Goal: Task Accomplishment & Management: Use online tool/utility

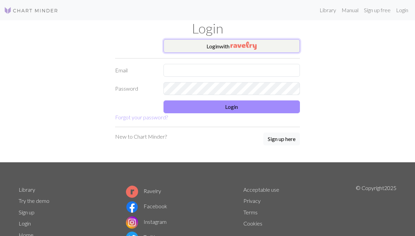
click at [225, 47] on button "Login with" at bounding box center [232, 46] width 137 height 14
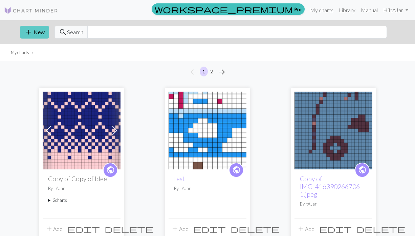
click at [32, 34] on span "add" at bounding box center [28, 31] width 8 height 9
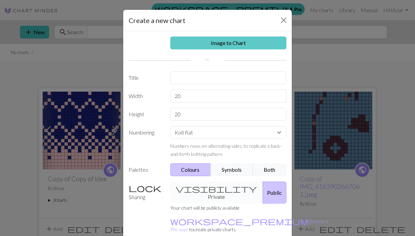
click at [246, 42] on link "Image to Chart" at bounding box center [228, 43] width 117 height 13
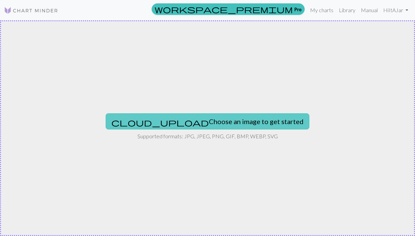
click at [224, 116] on button "cloud_upload Choose an image to get started" at bounding box center [208, 121] width 204 height 16
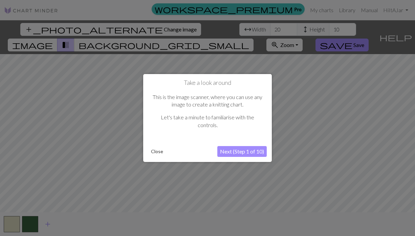
click at [253, 150] on button "Next (Step 1 of 10)" at bounding box center [241, 151] width 49 height 11
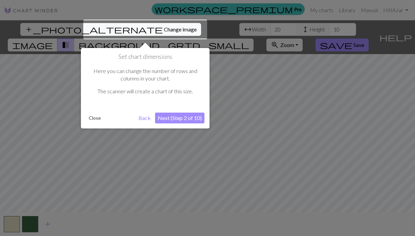
click at [180, 118] on button "Next (Step 2 of 10)" at bounding box center [179, 118] width 49 height 11
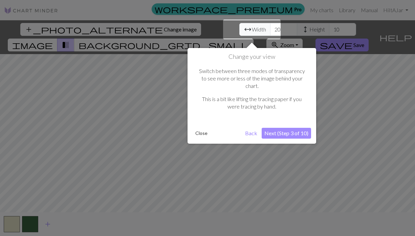
click at [273, 128] on button "Next (Step 3 of 10)" at bounding box center [286, 133] width 49 height 11
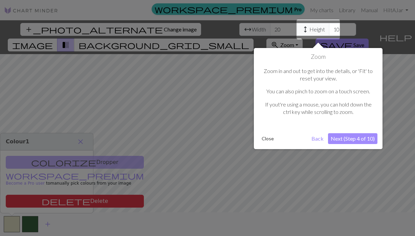
click at [266, 139] on button "Close" at bounding box center [268, 139] width 18 height 10
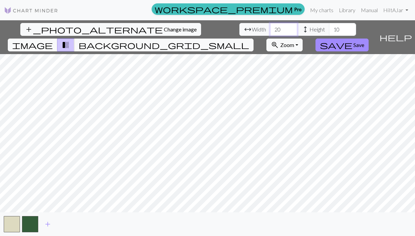
click at [270, 30] on input "20" at bounding box center [283, 29] width 27 height 13
click at [270, 27] on input "21" at bounding box center [283, 29] width 27 height 13
click at [270, 27] on input "22" at bounding box center [283, 29] width 27 height 13
click at [270, 27] on input "23" at bounding box center [283, 29] width 27 height 13
click at [270, 27] on input "24" at bounding box center [283, 29] width 27 height 13
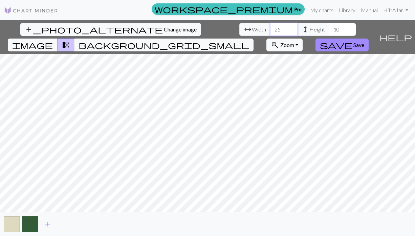
click at [270, 27] on input "25" at bounding box center [283, 29] width 27 height 13
click at [270, 27] on input "26" at bounding box center [283, 29] width 27 height 13
click at [270, 27] on input "27" at bounding box center [283, 29] width 27 height 13
click at [270, 27] on input "28" at bounding box center [283, 29] width 27 height 13
click at [270, 27] on input "29" at bounding box center [283, 29] width 27 height 13
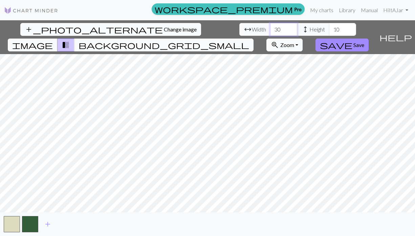
click at [270, 27] on input "30" at bounding box center [283, 29] width 27 height 13
click at [270, 27] on input "31" at bounding box center [283, 29] width 27 height 13
click at [270, 27] on input "32" at bounding box center [283, 29] width 27 height 13
click at [270, 27] on input "33" at bounding box center [283, 29] width 27 height 13
click at [270, 27] on input "34" at bounding box center [283, 29] width 27 height 13
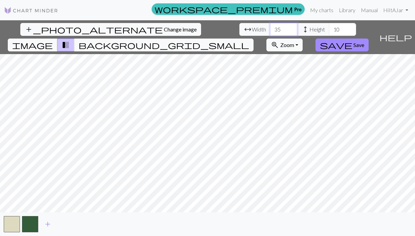
click at [270, 27] on input "35" at bounding box center [283, 29] width 27 height 13
click at [270, 27] on input "36" at bounding box center [283, 29] width 27 height 13
click at [270, 27] on input "37" at bounding box center [283, 29] width 27 height 13
click at [270, 27] on input "38" at bounding box center [283, 29] width 27 height 13
click at [270, 27] on input "39" at bounding box center [283, 29] width 27 height 13
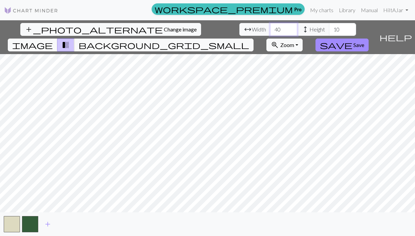
click at [270, 27] on input "40" at bounding box center [283, 29] width 27 height 13
type input "41"
click at [270, 27] on input "41" at bounding box center [283, 29] width 27 height 13
click at [329, 27] on input "11" at bounding box center [342, 29] width 27 height 13
click at [329, 27] on input "12" at bounding box center [342, 29] width 27 height 13
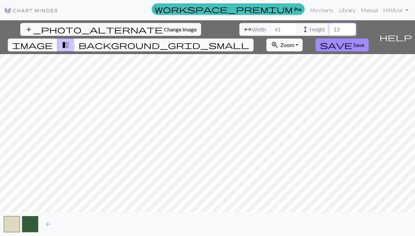
click at [329, 27] on input "13" at bounding box center [342, 29] width 27 height 13
click at [329, 27] on input "14" at bounding box center [342, 29] width 27 height 13
click at [329, 27] on input "15" at bounding box center [342, 29] width 27 height 13
click at [329, 27] on input "16" at bounding box center [342, 29] width 27 height 13
click at [329, 27] on input "17" at bounding box center [342, 29] width 27 height 13
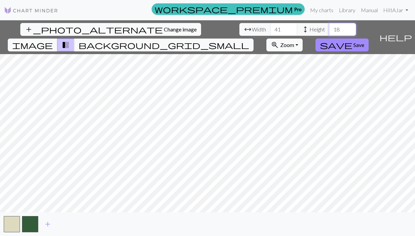
click at [329, 27] on input "18" at bounding box center [342, 29] width 27 height 13
click at [329, 27] on input "19" at bounding box center [342, 29] width 27 height 13
click at [329, 27] on input "20" at bounding box center [342, 29] width 27 height 13
click at [329, 27] on input "21" at bounding box center [342, 29] width 27 height 13
click at [329, 27] on input "22" at bounding box center [342, 29] width 27 height 13
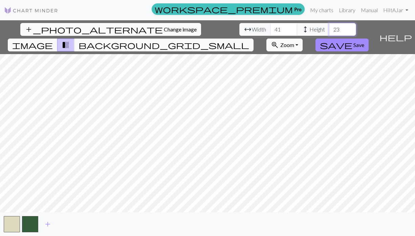
click at [329, 27] on input "23" at bounding box center [342, 29] width 27 height 13
click at [329, 27] on input "24" at bounding box center [342, 29] width 27 height 13
click at [329, 27] on input "25" at bounding box center [342, 29] width 27 height 13
click at [329, 27] on input "26" at bounding box center [342, 29] width 27 height 13
click at [329, 27] on input "27" at bounding box center [342, 29] width 27 height 13
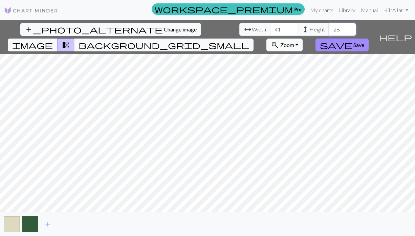
click at [329, 27] on input "28" at bounding box center [342, 29] width 27 height 13
click at [329, 27] on input "29" at bounding box center [342, 29] width 27 height 13
click at [329, 27] on input "30" at bounding box center [342, 29] width 27 height 13
click at [329, 27] on input "31" at bounding box center [342, 29] width 27 height 13
click at [329, 27] on input "32" at bounding box center [342, 29] width 27 height 13
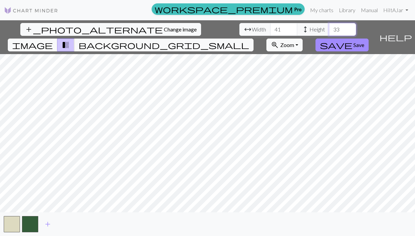
click at [329, 27] on input "33" at bounding box center [342, 29] width 27 height 13
click at [329, 27] on input "34" at bounding box center [342, 29] width 27 height 13
type input "35"
click at [329, 27] on input "35" at bounding box center [342, 29] width 27 height 13
click at [270, 26] on input "42" at bounding box center [283, 29] width 27 height 13
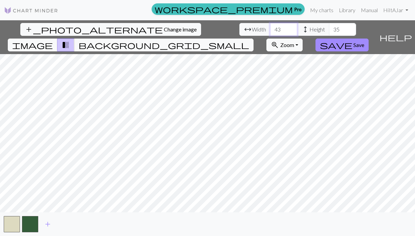
click at [270, 26] on input "43" at bounding box center [283, 29] width 27 height 13
click at [270, 26] on input "44" at bounding box center [283, 29] width 27 height 13
click at [270, 26] on input "45" at bounding box center [283, 29] width 27 height 13
click at [270, 26] on input "46" at bounding box center [283, 29] width 27 height 13
click at [270, 26] on input "47" at bounding box center [283, 29] width 27 height 13
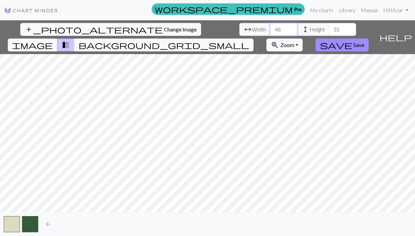
click at [270, 26] on input "48" at bounding box center [283, 29] width 27 height 13
click at [270, 26] on input "49" at bounding box center [283, 29] width 27 height 13
click at [270, 26] on input "50" at bounding box center [283, 29] width 27 height 13
click at [270, 26] on input "51" at bounding box center [283, 29] width 27 height 13
click at [270, 26] on input "52" at bounding box center [283, 29] width 27 height 13
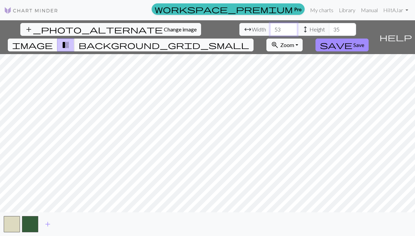
click at [270, 26] on input "53" at bounding box center [283, 29] width 27 height 13
type input "54"
click at [270, 26] on input "54" at bounding box center [283, 29] width 27 height 13
click at [270, 34] on input "54" at bounding box center [283, 29] width 27 height 13
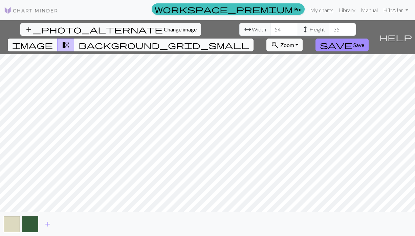
click at [249, 40] on span "background_grid_small" at bounding box center [164, 44] width 171 height 9
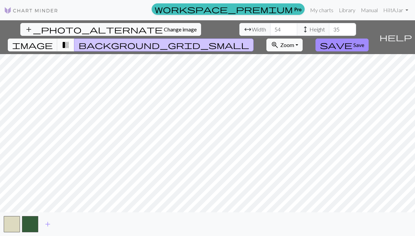
click at [75, 39] on button "transition_fade" at bounding box center [65, 45] width 17 height 13
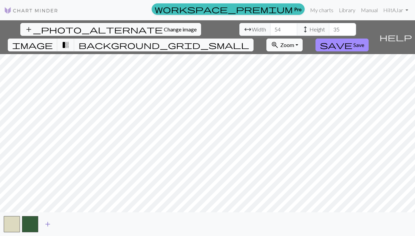
click at [42, 227] on button "add" at bounding box center [47, 224] width 17 height 13
click at [51, 225] on button "button" at bounding box center [48, 224] width 16 height 16
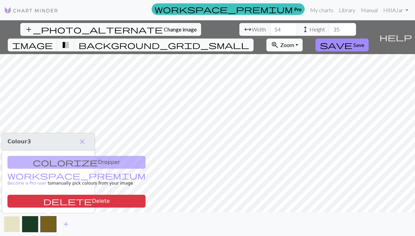
click at [10, 225] on button "button" at bounding box center [12, 224] width 16 height 16
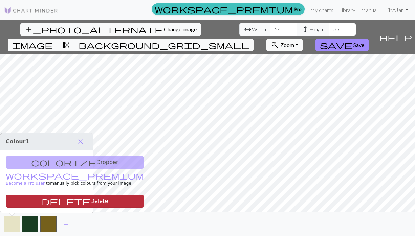
click at [44, 200] on button "delete Delete" at bounding box center [75, 201] width 138 height 13
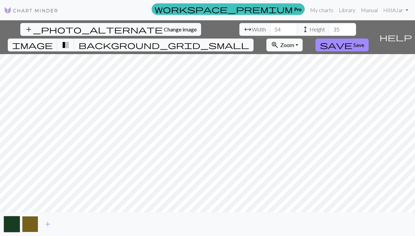
click at [29, 227] on button "button" at bounding box center [30, 224] width 16 height 16
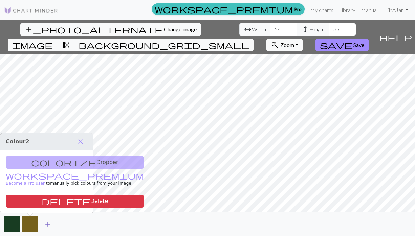
click at [45, 225] on span "add" at bounding box center [48, 224] width 8 height 9
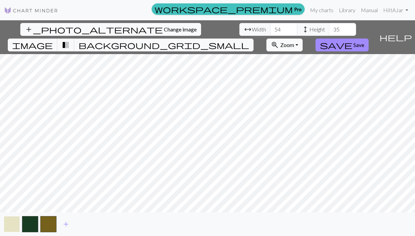
click at [15, 223] on button "button" at bounding box center [12, 224] width 16 height 16
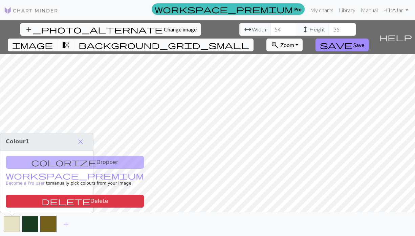
click at [48, 164] on div "colorize Dropper workspace_premium Become a Pro user to manually pick colours f…" at bounding box center [46, 182] width 93 height 63
click at [64, 225] on span "add" at bounding box center [66, 224] width 8 height 9
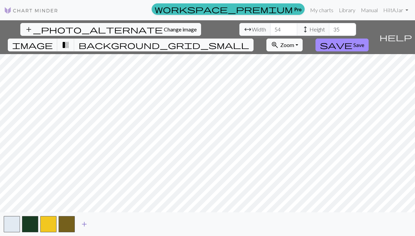
click at [85, 229] on span "add" at bounding box center [84, 224] width 8 height 9
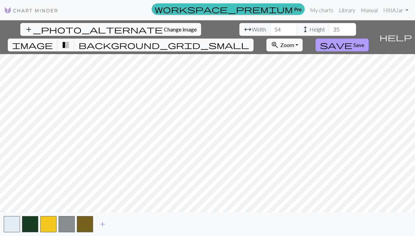
click at [365, 42] on span "Save" at bounding box center [359, 45] width 11 height 6
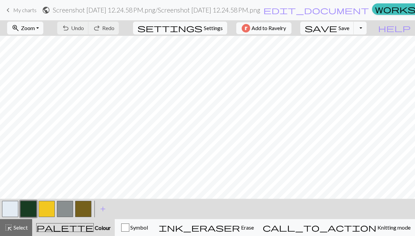
click at [9, 205] on button "button" at bounding box center [10, 209] width 16 height 16
click at [45, 207] on button "button" at bounding box center [47, 209] width 16 height 16
click at [85, 208] on button "button" at bounding box center [83, 209] width 16 height 16
click at [41, 215] on button "button" at bounding box center [47, 209] width 16 height 16
click at [29, 210] on button "button" at bounding box center [28, 209] width 16 height 16
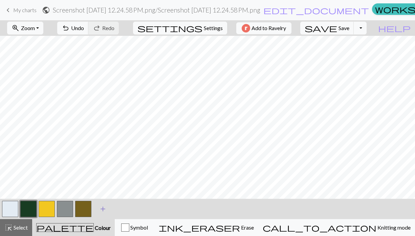
click at [100, 210] on span "add" at bounding box center [103, 209] width 8 height 9
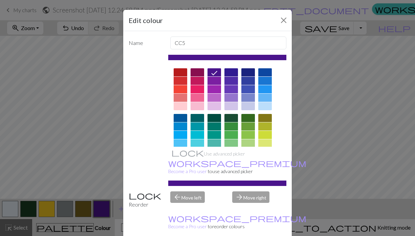
click at [26, 203] on div "Edit colour Name CC5 Use advanced picker workspace_premium Become a Pro user to…" at bounding box center [207, 118] width 415 height 236
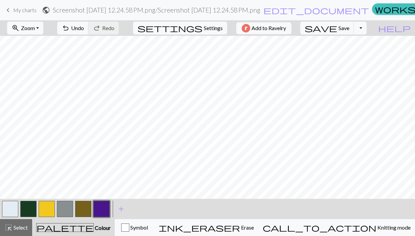
click at [26, 208] on button "button" at bounding box center [28, 209] width 16 height 16
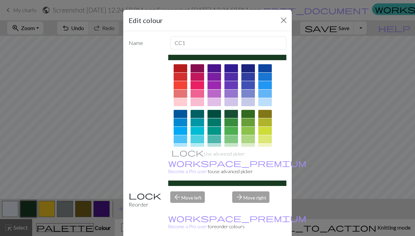
scroll to position [108, 0]
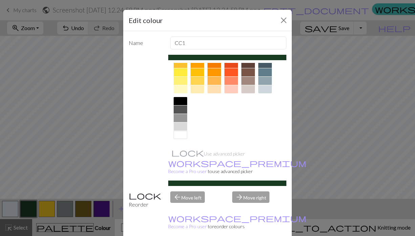
click at [179, 100] on div at bounding box center [181, 101] width 14 height 8
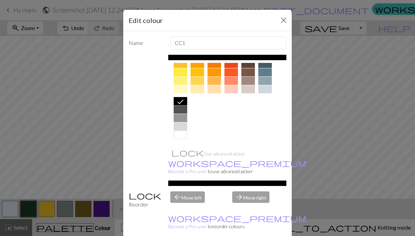
click at [306, 152] on div "Edit colour Name CC1 Use advanced picker workspace_premium Become a Pro user to…" at bounding box center [207, 118] width 415 height 236
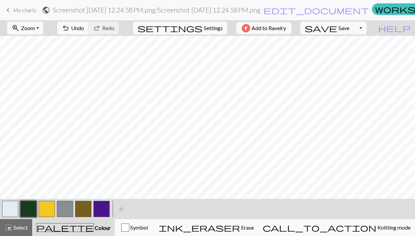
click at [30, 209] on button "button" at bounding box center [28, 209] width 16 height 16
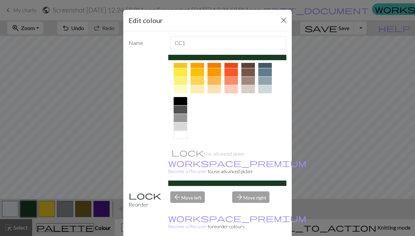
click at [179, 100] on div at bounding box center [181, 101] width 14 height 8
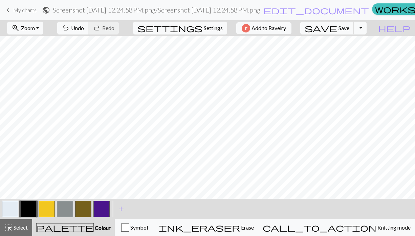
click at [17, 208] on button "button" at bounding box center [10, 209] width 16 height 16
click at [12, 210] on button "button" at bounding box center [10, 209] width 16 height 16
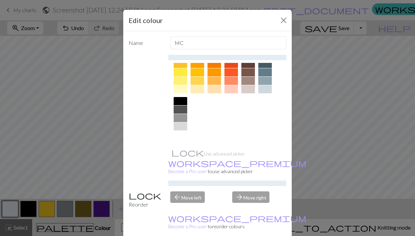
click at [182, 137] on div at bounding box center [181, 135] width 14 height 8
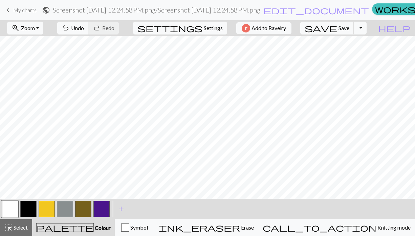
click at [25, 209] on button "button" at bounding box center [28, 209] width 16 height 16
click at [29, 203] on button "button" at bounding box center [28, 209] width 16 height 16
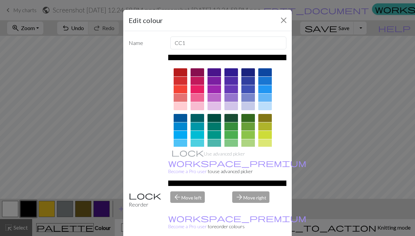
click at [67, 139] on div "Edit colour Name CC1 Use advanced picker workspace_premium Become a Pro user to…" at bounding box center [207, 118] width 415 height 236
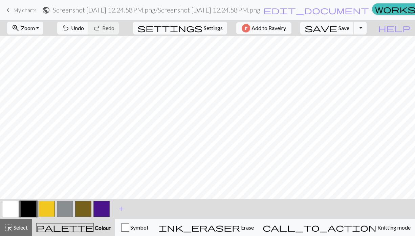
click at [8, 211] on button "button" at bounding box center [10, 209] width 16 height 16
click at [30, 203] on button "button" at bounding box center [28, 209] width 16 height 16
click at [15, 208] on button "button" at bounding box center [10, 209] width 16 height 16
click at [29, 209] on button "button" at bounding box center [28, 209] width 16 height 16
click at [12, 210] on button "button" at bounding box center [10, 209] width 16 height 16
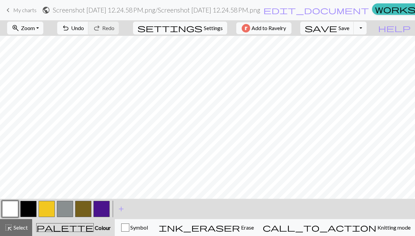
click at [28, 206] on button "button" at bounding box center [28, 209] width 16 height 16
click at [10, 211] on button "button" at bounding box center [10, 209] width 16 height 16
click at [33, 209] on button "button" at bounding box center [28, 209] width 16 height 16
click at [47, 212] on button "button" at bounding box center [47, 209] width 16 height 16
click at [11, 211] on button "button" at bounding box center [10, 209] width 16 height 16
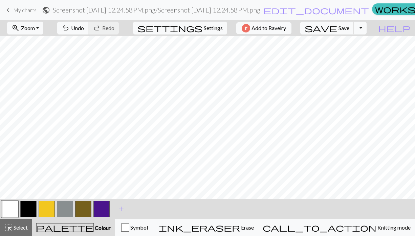
click at [47, 211] on button "button" at bounding box center [47, 209] width 16 height 16
click at [13, 210] on button "button" at bounding box center [10, 209] width 16 height 16
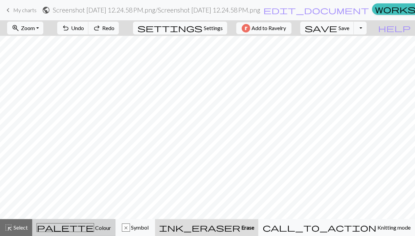
click at [80, 222] on button "palette Colour Colour" at bounding box center [73, 228] width 83 height 17
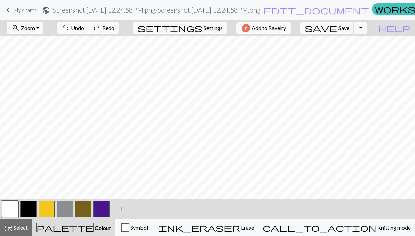
click at [45, 207] on button "button" at bounding box center [47, 209] width 16 height 16
click at [80, 209] on button "button" at bounding box center [83, 209] width 16 height 16
click at [46, 214] on button "button" at bounding box center [47, 209] width 16 height 16
click at [13, 206] on button "button" at bounding box center [10, 209] width 16 height 16
click at [44, 209] on button "button" at bounding box center [47, 209] width 16 height 16
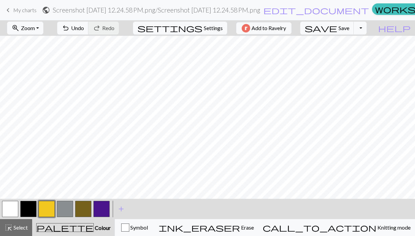
click at [11, 207] on button "button" at bounding box center [10, 209] width 16 height 16
click at [44, 205] on button "button" at bounding box center [47, 209] width 16 height 16
click at [87, 209] on button "button" at bounding box center [83, 209] width 16 height 16
click at [51, 211] on button "button" at bounding box center [47, 209] width 16 height 16
click at [85, 210] on button "button" at bounding box center [83, 209] width 16 height 16
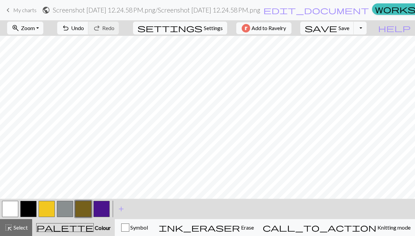
click at [48, 206] on button "button" at bounding box center [47, 209] width 16 height 16
click at [66, 205] on button "button" at bounding box center [65, 209] width 16 height 16
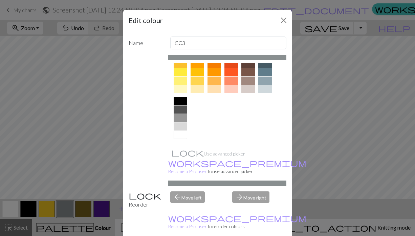
scroll to position [22, 0]
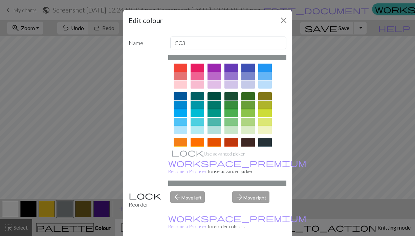
click at [234, 96] on div at bounding box center [232, 96] width 14 height 8
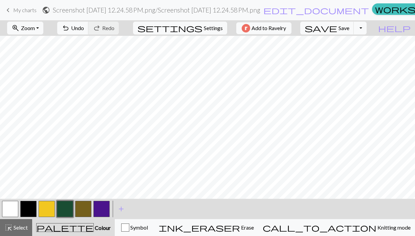
click at [25, 206] on button "button" at bounding box center [28, 209] width 16 height 16
click at [68, 213] on button "button" at bounding box center [65, 209] width 16 height 16
click at [28, 212] on button "button" at bounding box center [28, 209] width 16 height 16
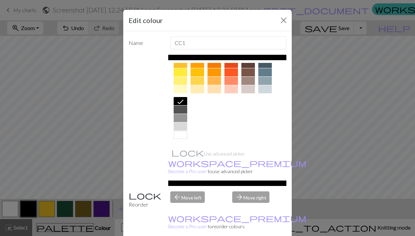
scroll to position [0, 0]
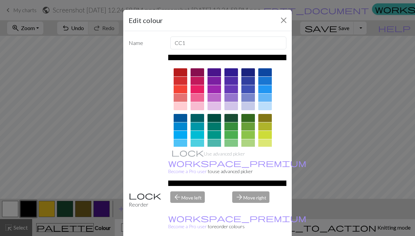
click at [232, 118] on div at bounding box center [232, 118] width 14 height 8
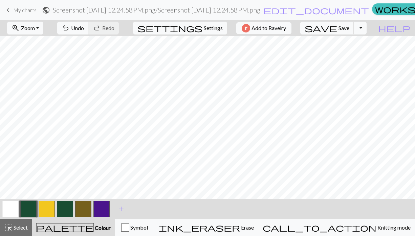
click at [14, 207] on button "button" at bounding box center [10, 209] width 16 height 16
click at [46, 209] on button "button" at bounding box center [47, 209] width 16 height 16
click at [84, 208] on button "button" at bounding box center [83, 209] width 16 height 16
click at [47, 206] on button "button" at bounding box center [47, 209] width 16 height 16
click at [82, 207] on button "button" at bounding box center [83, 209] width 16 height 16
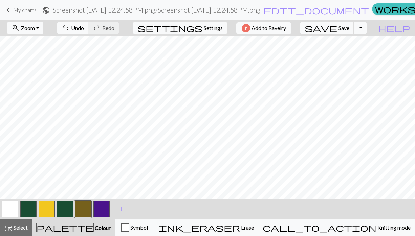
click at [48, 211] on button "button" at bounding box center [47, 209] width 16 height 16
click at [68, 207] on button "button" at bounding box center [65, 209] width 16 height 16
click at [39, 211] on button "button" at bounding box center [47, 209] width 16 height 16
click at [86, 214] on button "button" at bounding box center [83, 209] width 16 height 16
click at [12, 204] on button "button" at bounding box center [10, 209] width 16 height 16
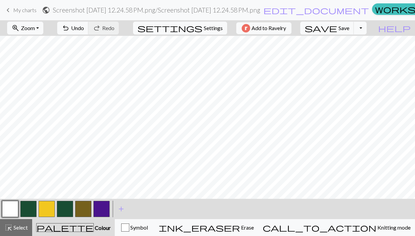
click at [45, 210] on button "button" at bounding box center [47, 209] width 16 height 16
click at [76, 206] on button "button" at bounding box center [83, 209] width 16 height 16
click at [67, 207] on button "button" at bounding box center [65, 209] width 16 height 16
click at [12, 207] on button "button" at bounding box center [10, 209] width 16 height 16
click at [24, 210] on button "button" at bounding box center [28, 209] width 16 height 16
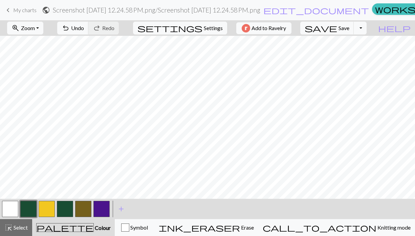
click at [49, 209] on button "button" at bounding box center [47, 209] width 16 height 16
click at [67, 212] on button "button" at bounding box center [65, 209] width 16 height 16
click at [11, 209] on button "button" at bounding box center [10, 209] width 16 height 16
click at [30, 214] on button "button" at bounding box center [28, 209] width 16 height 16
click at [208, 32] on span "Settings" at bounding box center [213, 28] width 19 height 8
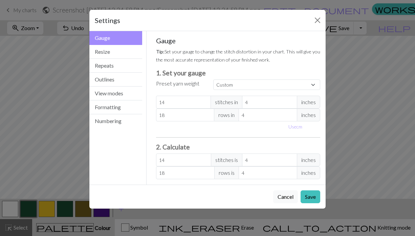
click at [209, 23] on div "Settings Gauge Gauge Resize Repeats Outlines View modes Formatting Numbering Ga…" at bounding box center [207, 109] width 237 height 200
click at [119, 93] on button "View modes" at bounding box center [115, 94] width 53 height 14
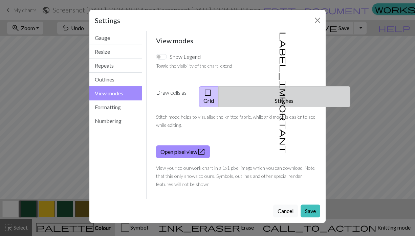
click at [279, 90] on span "label_important" at bounding box center [283, 93] width 9 height 122
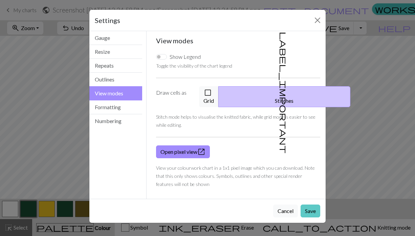
click at [311, 205] on button "Save" at bounding box center [311, 211] width 20 height 13
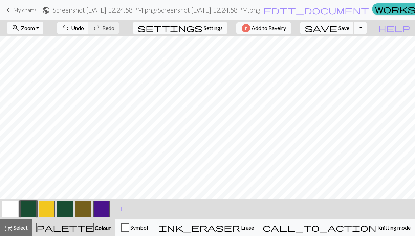
click at [51, 207] on button "button" at bounding box center [47, 209] width 16 height 16
click at [95, 207] on button "button" at bounding box center [102, 209] width 16 height 16
click at [81, 207] on button "button" at bounding box center [83, 209] width 16 height 16
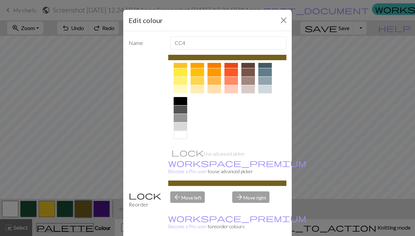
scroll to position [81, 0]
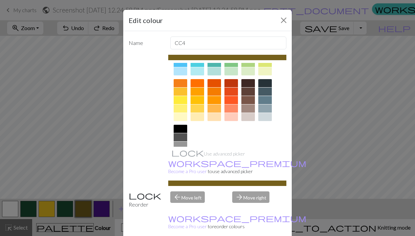
click at [182, 100] on div at bounding box center [181, 100] width 14 height 8
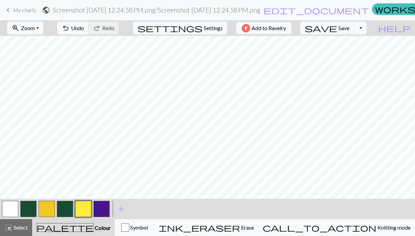
click at [83, 208] on button "button" at bounding box center [83, 209] width 16 height 16
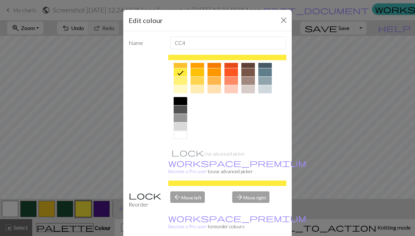
scroll to position [86, 0]
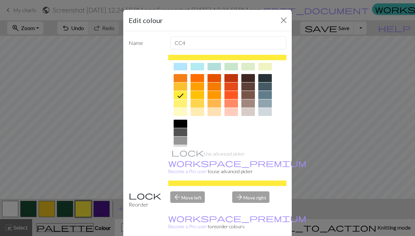
click at [200, 103] on div at bounding box center [198, 104] width 14 height 8
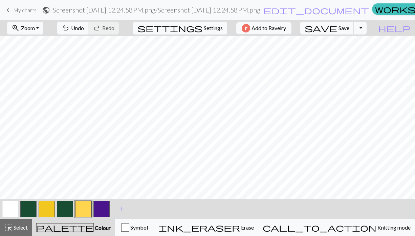
click at [86, 209] on button "button" at bounding box center [83, 209] width 16 height 16
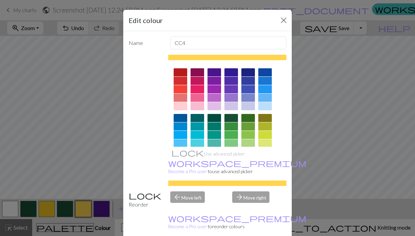
scroll to position [108, 0]
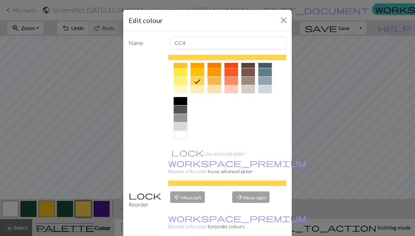
click at [200, 90] on div at bounding box center [198, 89] width 14 height 8
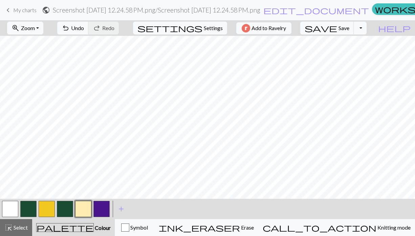
click at [50, 207] on button "button" at bounding box center [47, 209] width 16 height 16
click at [84, 208] on button "button" at bounding box center [83, 209] width 16 height 16
click at [48, 207] on button "button" at bounding box center [47, 209] width 16 height 16
click at [12, 210] on button "button" at bounding box center [10, 209] width 16 height 16
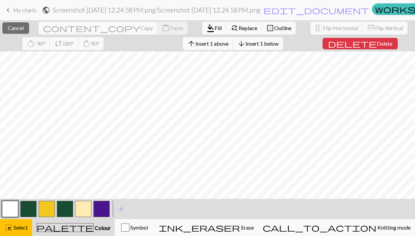
scroll to position [22, 0]
click at [246, 44] on span "Insert 1 below" at bounding box center [262, 43] width 33 height 6
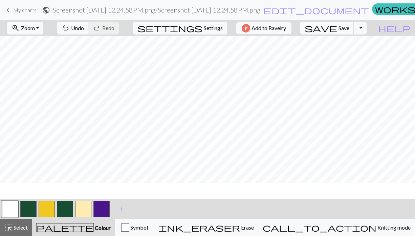
scroll to position [11, 0]
click at [65, 215] on button "button" at bounding box center [65, 209] width 16 height 16
click at [350, 29] on span "Save" at bounding box center [344, 28] width 11 height 6
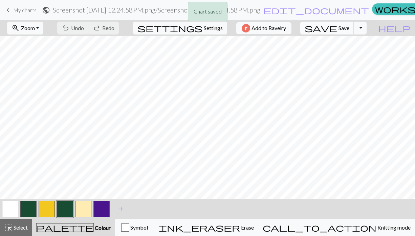
click at [350, 30] on span "Save" at bounding box center [344, 28] width 11 height 6
click at [370, 30] on div "Chart saved Chart saved" at bounding box center [207, 27] width 415 height 54
click at [237, 11] on div "Chart saved" at bounding box center [207, 13] width 415 height 27
click at [293, 8] on div "Chart saved" at bounding box center [207, 13] width 415 height 27
click at [293, 11] on span "edit_document" at bounding box center [317, 9] width 106 height 9
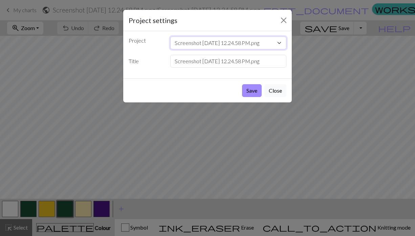
click at [199, 39] on select "Screenshot 2025-10-01 at 12.24.58 PM.png Screenshot 2025-10-01 at 12.24.58 PM.p…" at bounding box center [228, 43] width 117 height 13
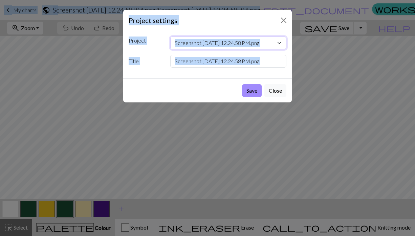
click at [199, 39] on select "Screenshot 2025-10-01 at 12.24.58 PM.png Screenshot 2025-10-01 at 12.24.58 PM.p…" at bounding box center [228, 43] width 117 height 13
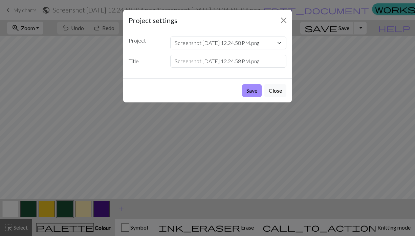
click at [211, 53] on div "Project Screenshot 2025-10-01 at 12.24.58 PM.png Screenshot 2025-10-01 at 12.24…" at bounding box center [207, 54] width 169 height 47
click at [210, 61] on input "Screenshot [DATE] 12.24.58 PM.png" at bounding box center [228, 61] width 117 height 13
type input "DO it!"
click at [249, 89] on button "Save" at bounding box center [252, 90] width 20 height 13
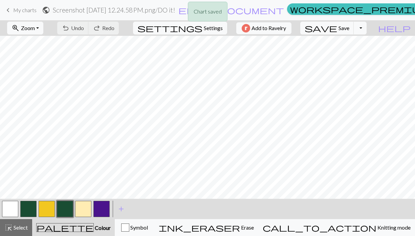
click at [13, 6] on div "Chart saved" at bounding box center [207, 13] width 415 height 27
click at [13, 7] on div "Chart saved" at bounding box center [207, 13] width 415 height 27
click at [12, 14] on link "keyboard_arrow_left My charts" at bounding box center [20, 10] width 33 height 12
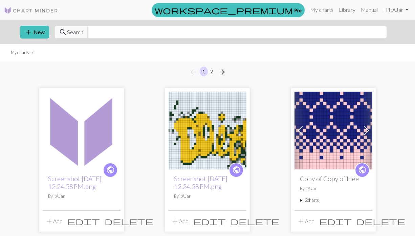
scroll to position [10, 0]
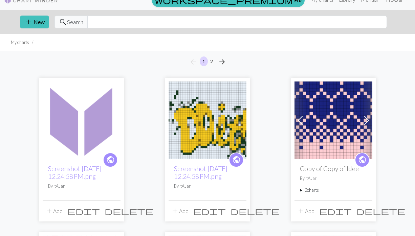
click at [81, 137] on img at bounding box center [82, 121] width 78 height 78
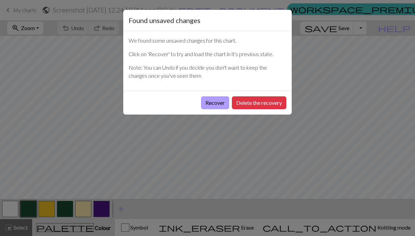
click at [223, 100] on button "Recover" at bounding box center [215, 103] width 28 height 13
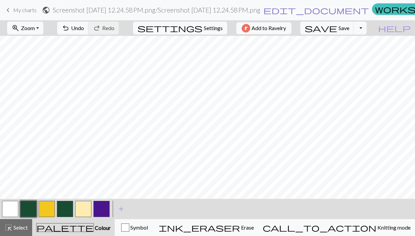
click at [292, 9] on span "edit_document" at bounding box center [317, 9] width 106 height 9
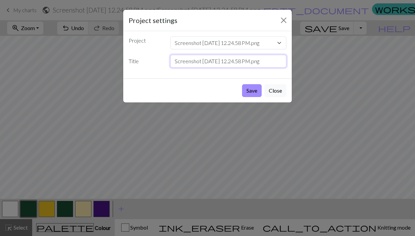
click at [253, 60] on input "Screenshot [DATE] 12.24.58 PM.png" at bounding box center [228, 61] width 117 height 13
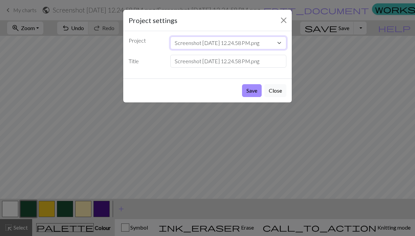
click at [245, 46] on select "Screenshot [DATE] 12.24.58 PM.png Screenshot [DATE] 12.24.58 PM.png Copy of Cop…" at bounding box center [228, 43] width 117 height 13
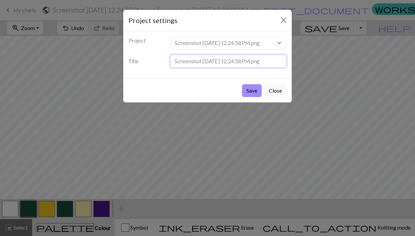
click at [243, 61] on input "Screenshot [DATE] 12.24.58 PM.png" at bounding box center [228, 61] width 117 height 13
type input "DO it!"
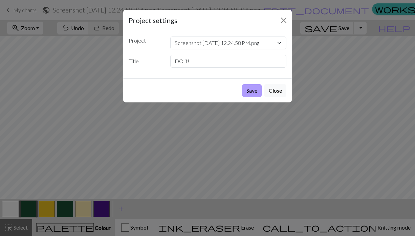
click at [250, 92] on button "Save" at bounding box center [252, 90] width 20 height 13
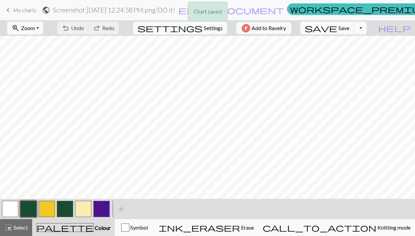
click at [19, 6] on div "Chart saved" at bounding box center [207, 13] width 415 height 27
click at [13, 9] on div "Chart saved" at bounding box center [207, 13] width 415 height 27
click at [9, 9] on div "Chart saved" at bounding box center [207, 13] width 415 height 27
click at [7, 9] on span "keyboard_arrow_left" at bounding box center [8, 9] width 8 height 9
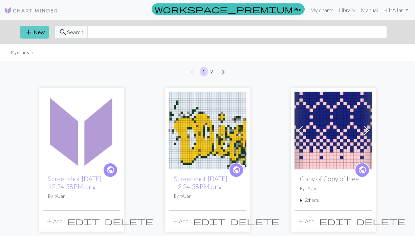
click at [32, 29] on span "add" at bounding box center [28, 31] width 8 height 9
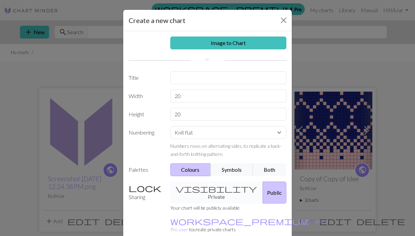
scroll to position [31, 0]
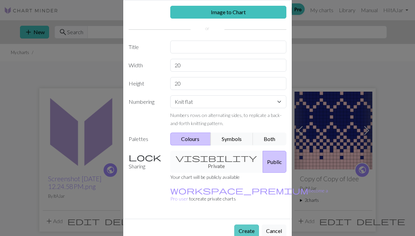
click at [243, 225] on button "Create" at bounding box center [246, 231] width 25 height 13
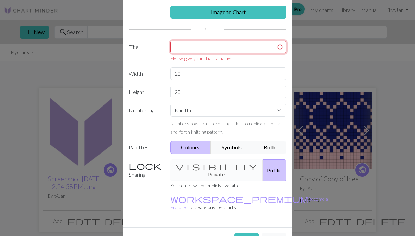
click at [211, 45] on input "text" at bounding box center [228, 47] width 117 height 13
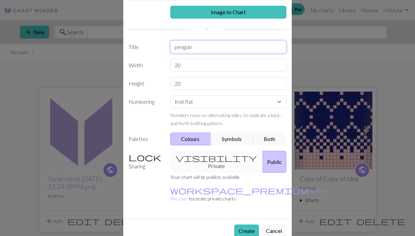
type input "penguin"
click at [246, 225] on button "Create" at bounding box center [246, 231] width 25 height 13
click at [243, 225] on button "Create" at bounding box center [246, 231] width 25 height 13
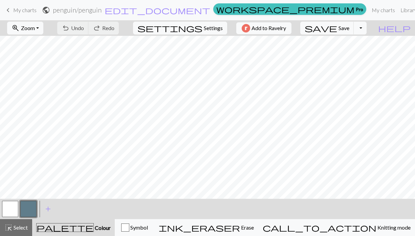
click at [13, 10] on link "keyboard_arrow_left My charts" at bounding box center [20, 10] width 33 height 12
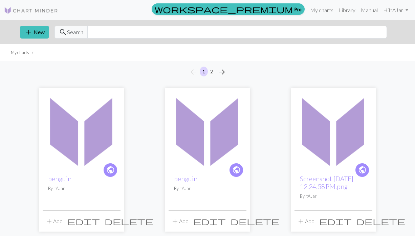
click at [85, 143] on img at bounding box center [82, 131] width 78 height 78
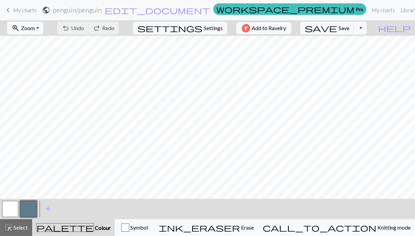
click at [32, 206] on button "button" at bounding box center [28, 209] width 16 height 16
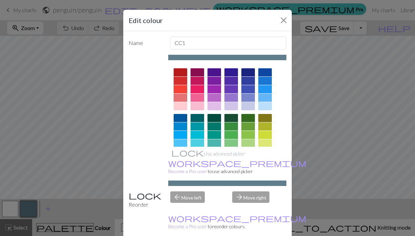
scroll to position [108, 0]
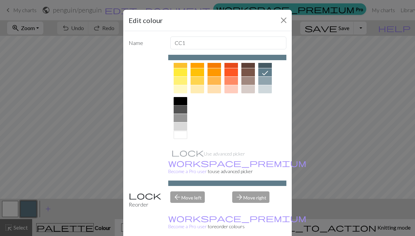
click at [182, 99] on div at bounding box center [181, 101] width 14 height 8
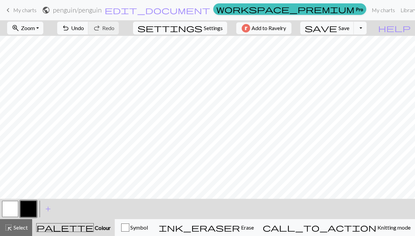
click at [13, 206] on button "button" at bounding box center [10, 209] width 16 height 16
click at [13, 204] on button "button" at bounding box center [10, 209] width 16 height 16
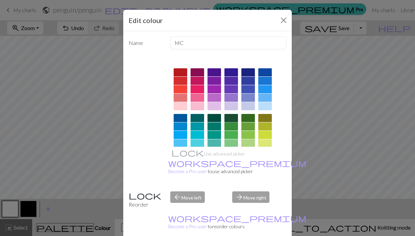
click at [231, 120] on div at bounding box center [232, 118] width 14 height 8
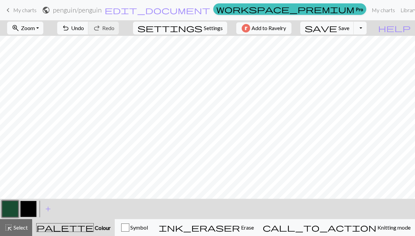
click at [25, 209] on button "button" at bounding box center [28, 209] width 16 height 16
click at [15, 213] on button "button" at bounding box center [10, 209] width 16 height 16
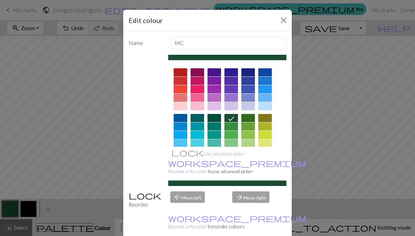
click at [48, 209] on div "Edit colour Name MC Use advanced picker workspace_premium Become a Pro user to …" at bounding box center [207, 118] width 415 height 236
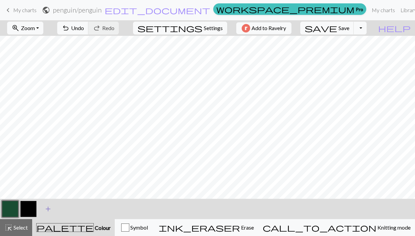
click at [46, 209] on span "add" at bounding box center [48, 209] width 8 height 9
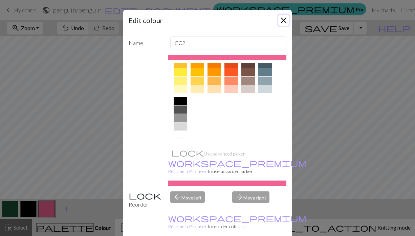
click at [288, 19] on button "Close" at bounding box center [283, 20] width 11 height 11
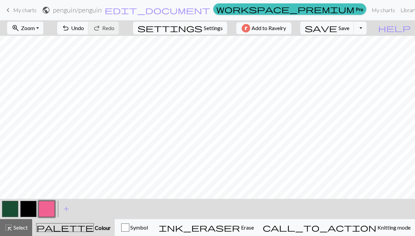
click at [16, 7] on span "My charts" at bounding box center [24, 10] width 23 height 6
click at [17, 11] on span "My charts" at bounding box center [24, 10] width 23 height 6
click at [250, 30] on img "button" at bounding box center [246, 28] width 8 height 8
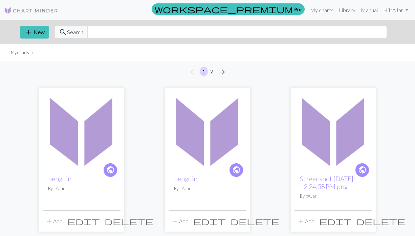
click at [113, 223] on span "delete" at bounding box center [129, 221] width 49 height 9
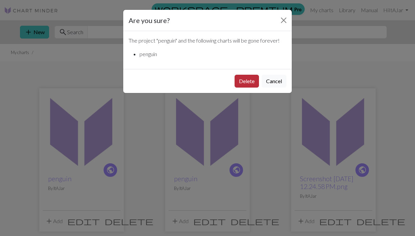
click at [245, 84] on button "Delete" at bounding box center [247, 81] width 24 height 13
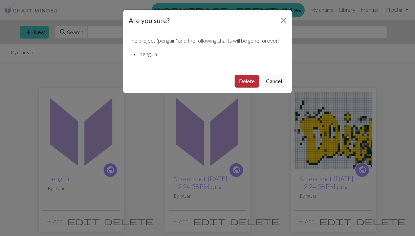
click at [242, 82] on button "Delete" at bounding box center [247, 81] width 24 height 13
click at [244, 79] on button "Delete" at bounding box center [247, 81] width 24 height 13
click at [245, 81] on button "Delete" at bounding box center [247, 81] width 24 height 13
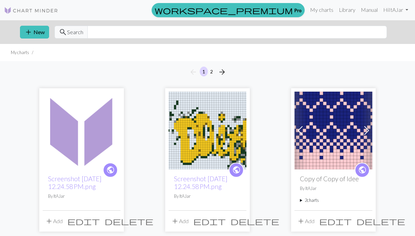
click at [210, 137] on img at bounding box center [208, 131] width 78 height 78
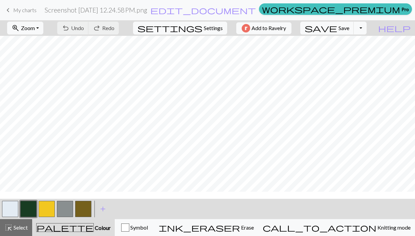
scroll to position [19, 0]
click at [11, 11] on span "keyboard_arrow_left" at bounding box center [8, 9] width 8 height 9
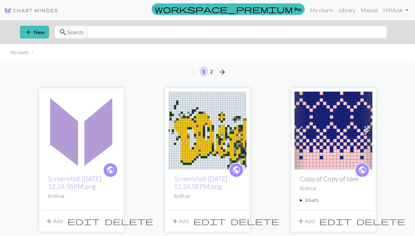
click at [104, 145] on img at bounding box center [82, 131] width 78 height 78
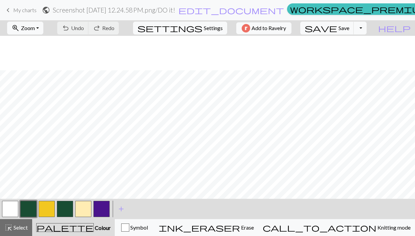
scroll to position [111, 0]
click at [23, 8] on span "My charts" at bounding box center [24, 10] width 23 height 6
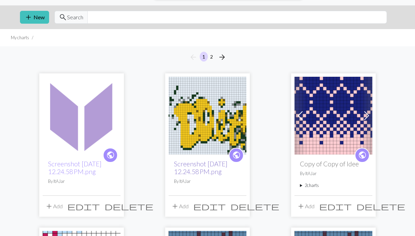
scroll to position [32, 0]
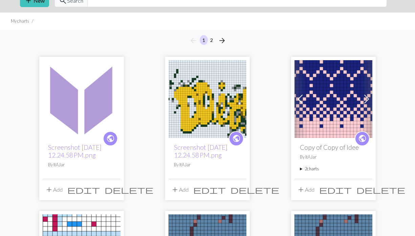
click at [241, 190] on span "delete" at bounding box center [255, 189] width 49 height 9
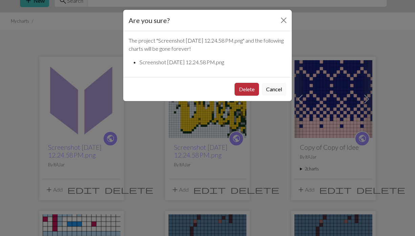
click at [242, 90] on button "Delete" at bounding box center [247, 89] width 24 height 13
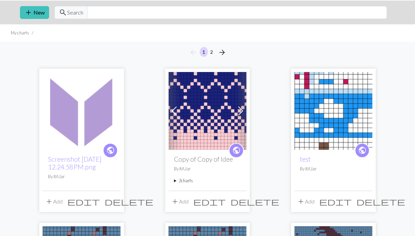
scroll to position [14, 0]
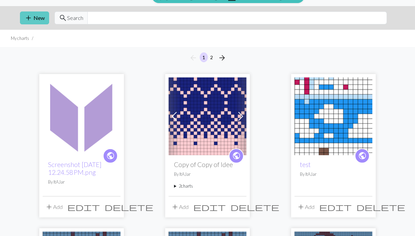
click at [32, 18] on span "add" at bounding box center [28, 17] width 8 height 9
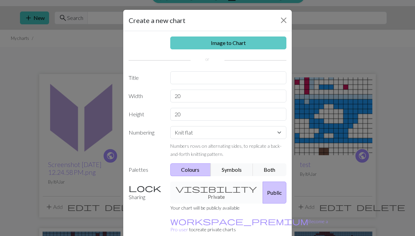
click at [208, 46] on link "Image to Chart" at bounding box center [228, 43] width 117 height 13
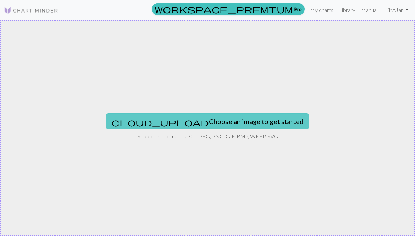
click at [183, 123] on button "cloud_upload Choose an image to get started" at bounding box center [208, 121] width 204 height 16
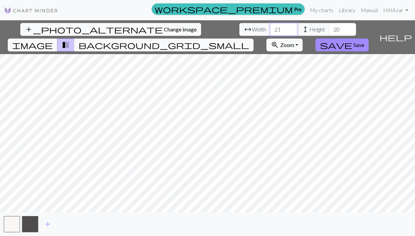
click at [270, 27] on input "21" at bounding box center [283, 29] width 27 height 13
click at [270, 27] on input "22" at bounding box center [283, 29] width 27 height 13
click at [270, 27] on input "23" at bounding box center [283, 29] width 27 height 13
click at [270, 27] on input "24" at bounding box center [283, 29] width 27 height 13
click at [270, 27] on input "25" at bounding box center [283, 29] width 27 height 13
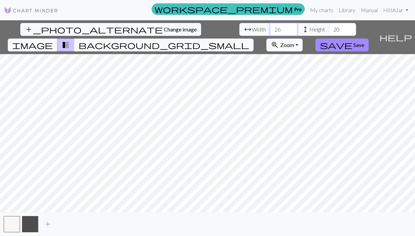
click at [270, 27] on input "26" at bounding box center [283, 29] width 27 height 13
click at [270, 27] on input "27" at bounding box center [283, 29] width 27 height 13
click at [270, 27] on input "28" at bounding box center [283, 29] width 27 height 13
click at [270, 27] on input "29" at bounding box center [283, 29] width 27 height 13
click at [270, 27] on input "30" at bounding box center [283, 29] width 27 height 13
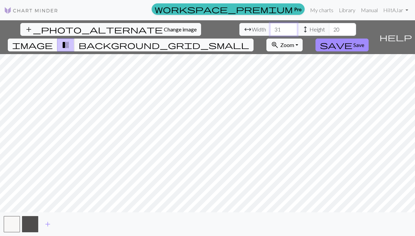
click at [270, 27] on input "31" at bounding box center [283, 29] width 27 height 13
type input "32"
click at [270, 27] on input "32" at bounding box center [283, 29] width 27 height 13
click at [329, 28] on input "21" at bounding box center [342, 29] width 27 height 13
click at [329, 28] on input "22" at bounding box center [342, 29] width 27 height 13
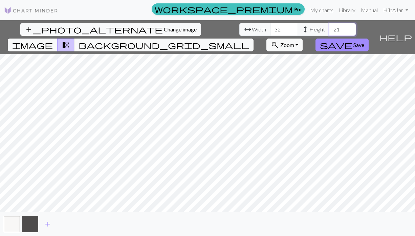
type input "21"
click at [329, 30] on input "21" at bounding box center [342, 29] width 27 height 13
click at [51, 224] on span "add" at bounding box center [48, 224] width 8 height 9
click at [64, 223] on span "add" at bounding box center [66, 224] width 8 height 9
click at [30, 224] on button "button" at bounding box center [30, 224] width 16 height 16
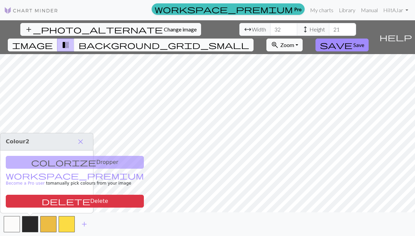
click at [249, 40] on span "background_grid_small" at bounding box center [164, 44] width 171 height 9
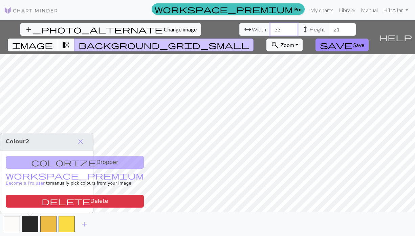
click at [270, 27] on input "33" at bounding box center [283, 29] width 27 height 13
click at [270, 27] on input "34" at bounding box center [283, 29] width 27 height 13
click at [270, 27] on input "35" at bounding box center [283, 29] width 27 height 13
click at [270, 27] on input "36" at bounding box center [283, 29] width 27 height 13
click at [270, 27] on input "37" at bounding box center [283, 29] width 27 height 13
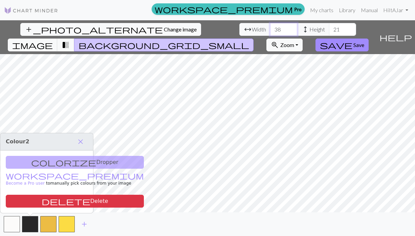
click at [270, 27] on input "38" at bounding box center [283, 29] width 27 height 13
click at [270, 27] on input "39" at bounding box center [283, 29] width 27 height 13
click at [270, 27] on input "40" at bounding box center [283, 29] width 27 height 13
click at [270, 27] on input "41" at bounding box center [283, 29] width 27 height 13
click at [270, 27] on input "42" at bounding box center [283, 29] width 27 height 13
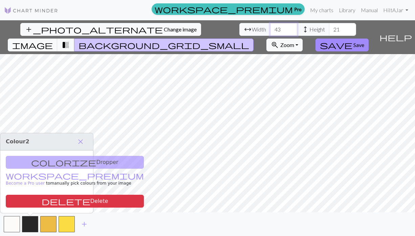
click at [270, 27] on input "43" at bounding box center [283, 29] width 27 height 13
click at [270, 27] on input "44" at bounding box center [283, 29] width 27 height 13
click at [270, 27] on input "45" at bounding box center [283, 29] width 27 height 13
click at [270, 27] on input "46" at bounding box center [283, 29] width 27 height 13
type input "47"
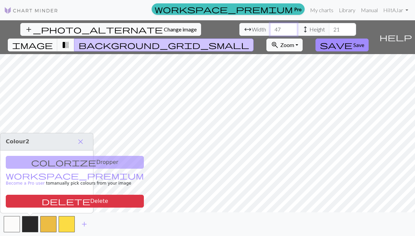
click at [270, 27] on input "47" at bounding box center [283, 29] width 27 height 13
click at [329, 28] on input "22" at bounding box center [342, 29] width 27 height 13
click at [329, 28] on input "23" at bounding box center [342, 29] width 27 height 13
click at [329, 28] on input "24" at bounding box center [342, 29] width 27 height 13
click at [329, 28] on input "25" at bounding box center [342, 29] width 27 height 13
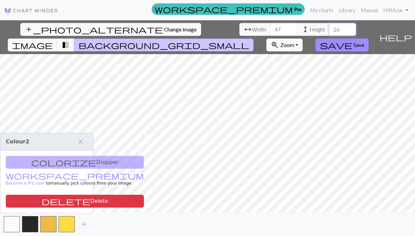
click at [329, 28] on input "26" at bounding box center [342, 29] width 27 height 13
click at [329, 28] on input "27" at bounding box center [342, 29] width 27 height 13
click at [329, 28] on input "28" at bounding box center [342, 29] width 27 height 13
click at [329, 28] on input "29" at bounding box center [342, 29] width 27 height 13
click at [329, 28] on input "30" at bounding box center [342, 29] width 27 height 13
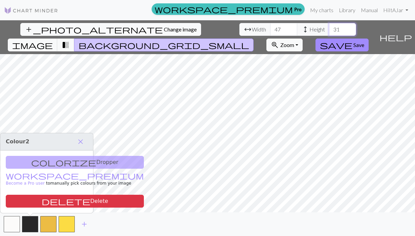
type input "31"
click at [329, 28] on input "31" at bounding box center [342, 29] width 27 height 13
click at [29, 224] on button "button" at bounding box center [30, 224] width 16 height 16
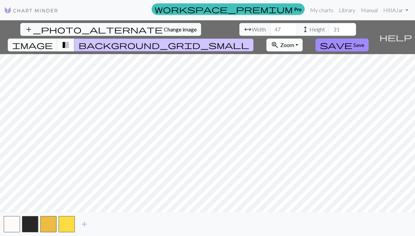
click at [70, 40] on span "transition_fade" at bounding box center [66, 44] width 8 height 9
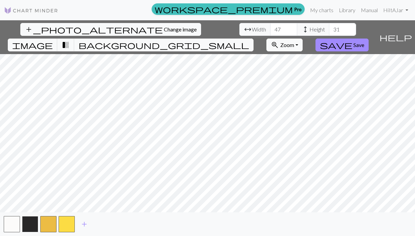
click at [31, 222] on button "button" at bounding box center [30, 224] width 16 height 16
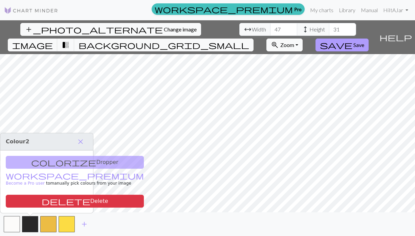
click at [353, 40] on span "save" at bounding box center [336, 44] width 33 height 9
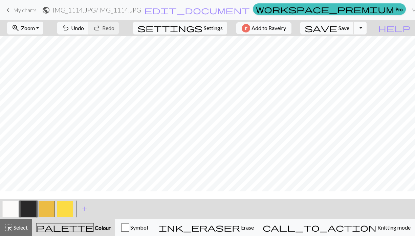
scroll to position [73, 0]
click at [23, 208] on button "button" at bounding box center [28, 209] width 16 height 16
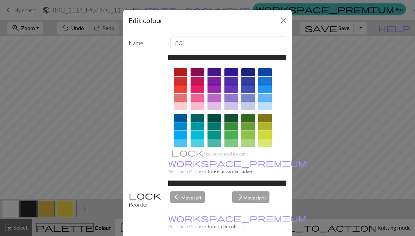
click at [11, 207] on div "Edit colour Name CC1 Use advanced picker workspace_premium Become a Pro user to…" at bounding box center [207, 118] width 415 height 236
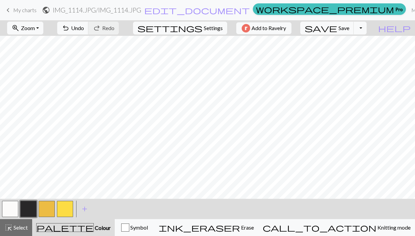
click at [14, 209] on button "button" at bounding box center [10, 209] width 16 height 16
click at [34, 206] on button "button" at bounding box center [28, 209] width 16 height 16
click at [7, 206] on button "button" at bounding box center [10, 209] width 16 height 16
click at [200, 33] on button "settings Settings" at bounding box center [180, 28] width 94 height 13
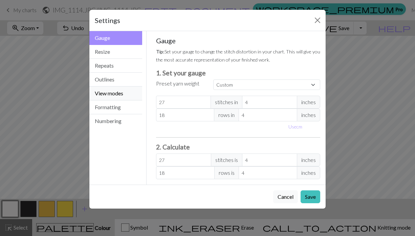
click at [120, 93] on button "View modes" at bounding box center [115, 94] width 53 height 14
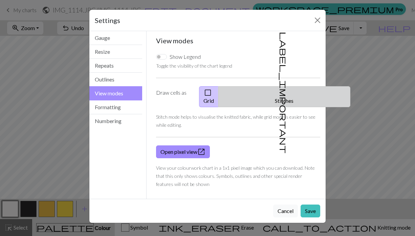
click at [279, 96] on span "label_important" at bounding box center [283, 93] width 9 height 122
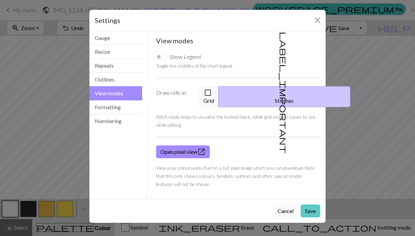
click at [317, 205] on button "Save" at bounding box center [311, 211] width 20 height 13
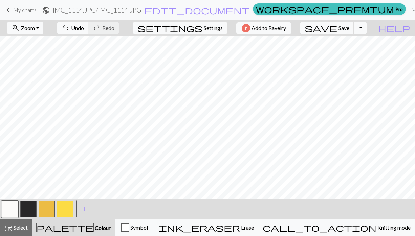
scroll to position [77, 0]
click at [68, 207] on button "button" at bounding box center [65, 209] width 16 height 16
click at [33, 206] on button "button" at bounding box center [28, 209] width 16 height 16
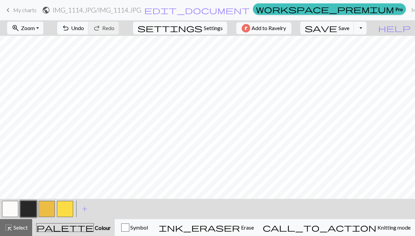
click at [13, 207] on button "button" at bounding box center [10, 209] width 16 height 16
click at [30, 208] on button "button" at bounding box center [28, 209] width 16 height 16
click at [11, 206] on button "button" at bounding box center [10, 209] width 16 height 16
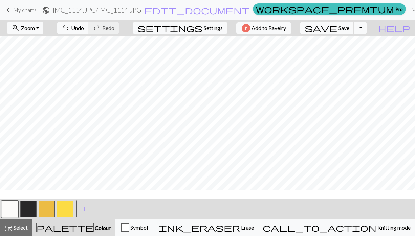
scroll to position [37, 0]
click at [33, 205] on button "button" at bounding box center [28, 209] width 16 height 16
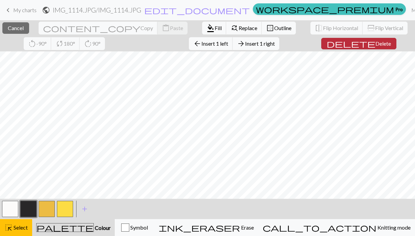
click at [376, 44] on span "Delete" at bounding box center [384, 43] width 16 height 6
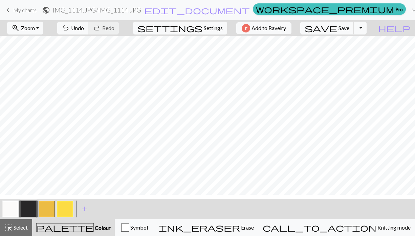
scroll to position [31, 0]
click at [7, 210] on button "button" at bounding box center [10, 209] width 16 height 16
click at [31, 206] on button "button" at bounding box center [28, 209] width 16 height 16
click at [12, 209] on button "button" at bounding box center [10, 209] width 16 height 16
click at [24, 208] on button "button" at bounding box center [28, 209] width 16 height 16
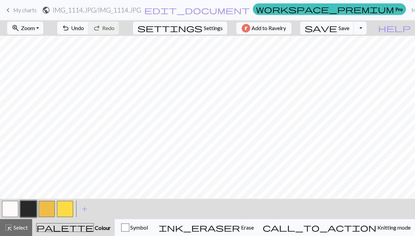
click at [67, 215] on button "button" at bounding box center [65, 209] width 16 height 16
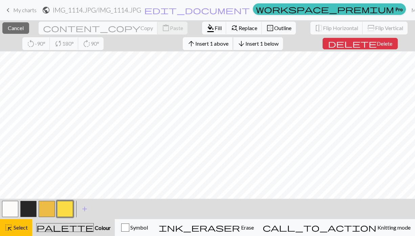
click at [195, 44] on span "Insert 1 above" at bounding box center [211, 43] width 33 height 6
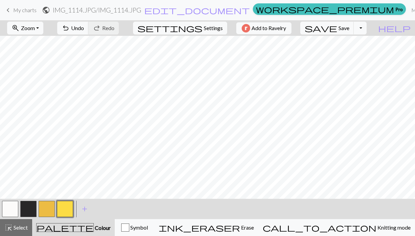
click at [25, 211] on button "button" at bounding box center [28, 209] width 16 height 16
click at [65, 212] on button "button" at bounding box center [65, 209] width 16 height 16
click at [31, 209] on button "button" at bounding box center [28, 209] width 16 height 16
click at [9, 205] on button "button" at bounding box center [10, 209] width 16 height 16
click at [32, 210] on button "button" at bounding box center [28, 209] width 16 height 16
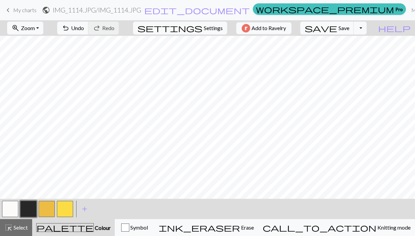
click at [5, 211] on button "button" at bounding box center [10, 209] width 16 height 16
click at [67, 209] on button "button" at bounding box center [65, 209] width 16 height 16
click at [13, 209] on button "button" at bounding box center [10, 209] width 16 height 16
click at [30, 212] on button "button" at bounding box center [28, 209] width 16 height 16
click at [72, 212] on button "button" at bounding box center [65, 209] width 16 height 16
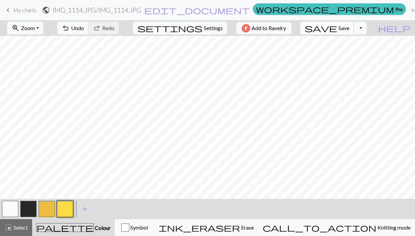
click at [351, 24] on button "save Save Save" at bounding box center [327, 28] width 54 height 13
click at [47, 209] on button "button" at bounding box center [47, 209] width 16 height 16
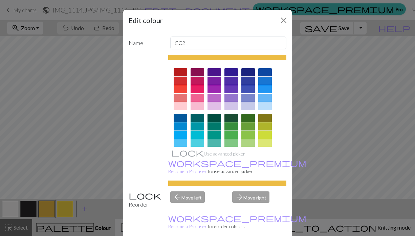
click at [232, 120] on div at bounding box center [232, 118] width 14 height 8
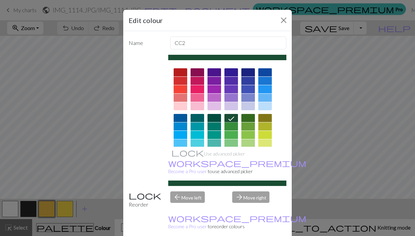
click at [245, 119] on div at bounding box center [249, 118] width 14 height 8
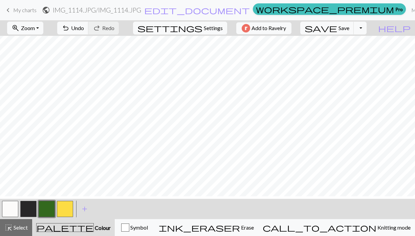
scroll to position [19, 0]
